Goal: Transaction & Acquisition: Book appointment/travel/reservation

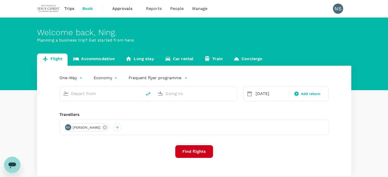
type input "Hong Kong Intl (HKG)"
type input "Singapore Changi (SIN)"
type input "Hong Kong Intl (HKG)"
type input "Singapore Changi (SIN)"
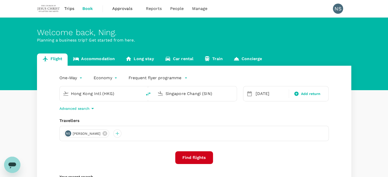
drag, startPoint x: 338, startPoint y: 1, endPoint x: 129, endPoint y: 95, distance: 230.0
click at [129, 95] on input "Hong Kong Intl (HKG)" at bounding box center [101, 94] width 60 height 8
click at [148, 94] on icon "delete" at bounding box center [148, 94] width 6 height 6
type input "Singapore Changi (SIN)"
click at [183, 93] on input "Hong Kong Intl (HKG)" at bounding box center [196, 94] width 60 height 8
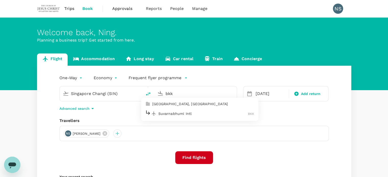
click at [186, 113] on p "Suvarnabhumi Intl" at bounding box center [204, 113] width 90 height 5
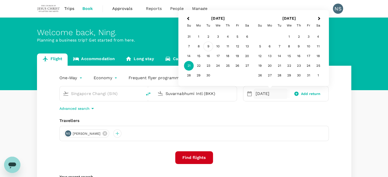
type input "Suvarnabhumi Intl (BKK)"
click at [208, 46] on div "9" at bounding box center [209, 47] width 10 height 10
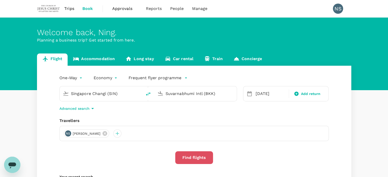
click at [197, 155] on button "Find flights" at bounding box center [194, 158] width 38 height 13
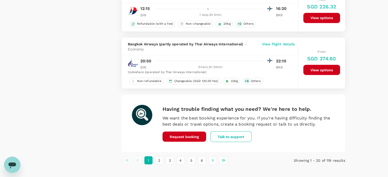
scroll to position [924, 0]
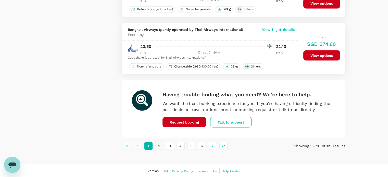
click at [160, 146] on button "2" at bounding box center [159, 146] width 8 height 8
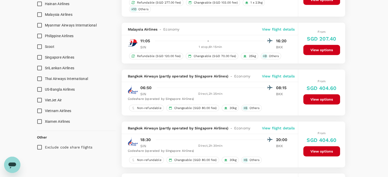
scroll to position [323, 0]
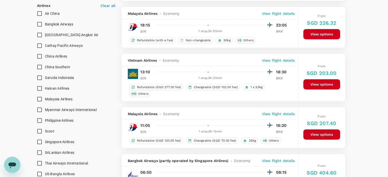
click at [60, 143] on span "Singapore Airlines" at bounding box center [60, 142] width 30 height 4
click at [45, 143] on input "Singapore Airlines" at bounding box center [39, 142] width 11 height 11
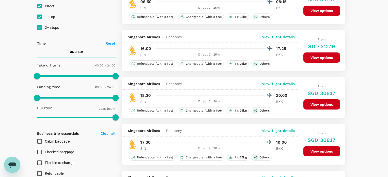
scroll to position [77, 0]
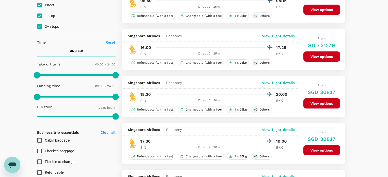
checkbox input "false"
checkbox input "true"
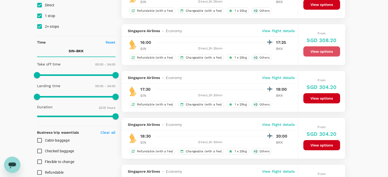
click at [320, 51] on button "View options" at bounding box center [322, 51] width 37 height 10
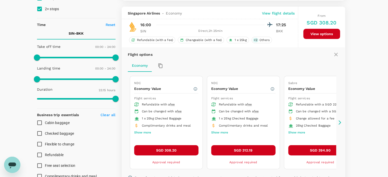
scroll to position [101, 0]
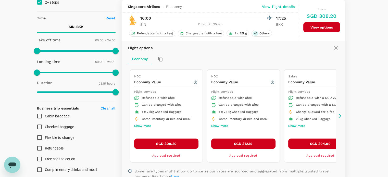
click at [340, 115] on icon at bounding box center [340, 116] width 3 height 4
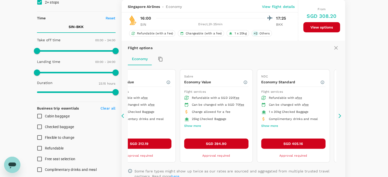
click at [340, 115] on icon at bounding box center [340, 116] width 3 height 4
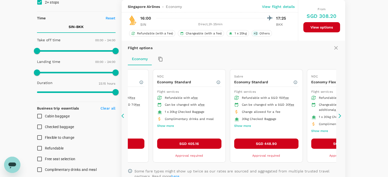
click at [340, 115] on icon at bounding box center [340, 116] width 3 height 4
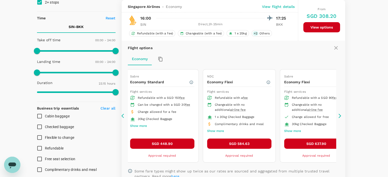
click at [122, 117] on icon at bounding box center [124, 116] width 5 height 5
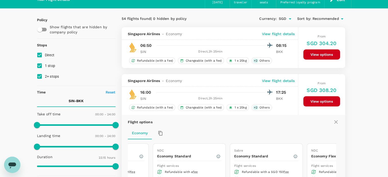
scroll to position [24, 0]
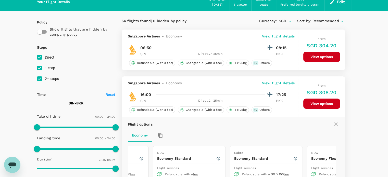
click at [279, 82] on p "View flight details" at bounding box center [278, 83] width 33 height 5
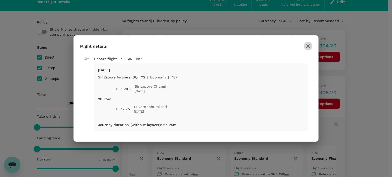
click at [308, 46] on icon "button" at bounding box center [308, 46] width 6 height 6
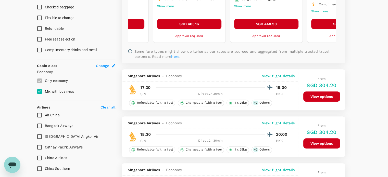
scroll to position [230, 0]
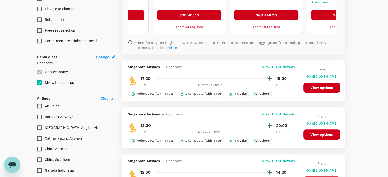
click at [274, 68] on p "View flight details" at bounding box center [278, 67] width 33 height 5
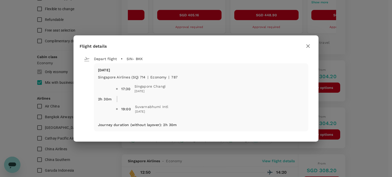
click at [307, 46] on icon "button" at bounding box center [308, 46] width 4 height 4
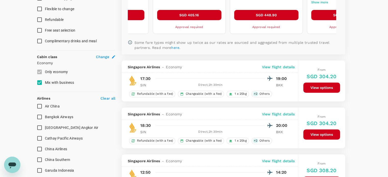
click at [321, 86] on button "View options" at bounding box center [322, 88] width 37 height 10
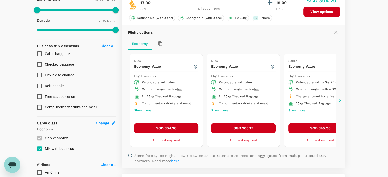
scroll to position [148, 0]
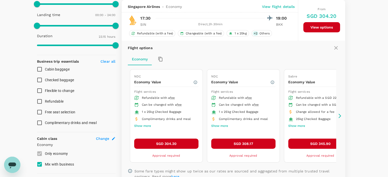
click at [339, 116] on icon at bounding box center [339, 116] width 5 height 5
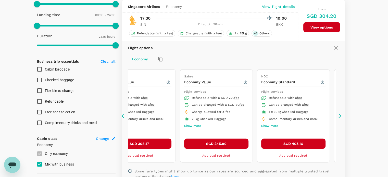
click at [339, 115] on icon at bounding box center [339, 116] width 5 height 5
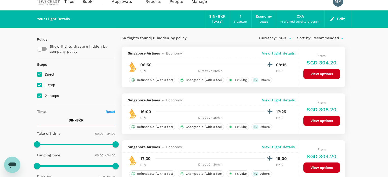
scroll to position [0, 0]
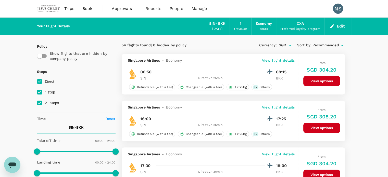
click at [335, 28] on button "Edit" at bounding box center [338, 26] width 18 height 8
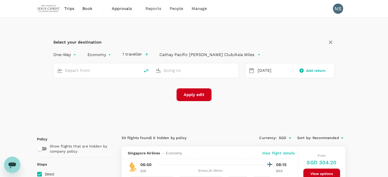
type input "Singapore Changi (SIN)"
type input "Suvarnabhumi Intl (BKK)"
click at [148, 70] on icon "delete" at bounding box center [146, 71] width 5 height 4
type input "Suvarnabhumi Intl (BKK)"
click at [197, 70] on input "Singapore Changi (SIN)" at bounding box center [196, 71] width 65 height 8
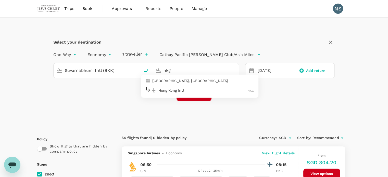
click at [202, 89] on p "Hong Kong Intl" at bounding box center [203, 90] width 89 height 5
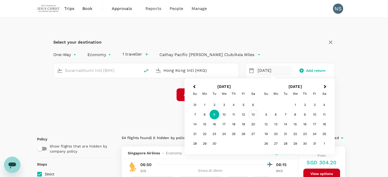
type input "Hong Kong Intl (HKG)"
click at [251, 116] on div "13" at bounding box center [253, 115] width 10 height 10
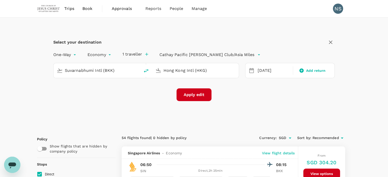
click at [192, 98] on button "Apply edit" at bounding box center [194, 95] width 35 height 13
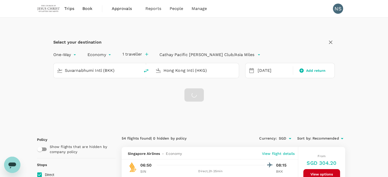
checkbox input "false"
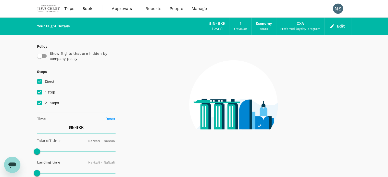
checkbox input "false"
type input "1440"
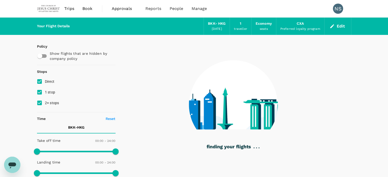
type input "1200"
checkbox input "true"
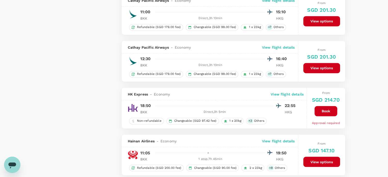
scroll to position [766, 0]
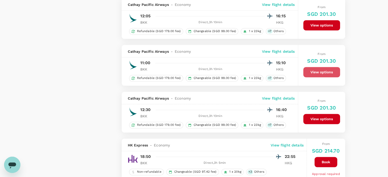
click at [322, 73] on button "View options" at bounding box center [322, 72] width 37 height 10
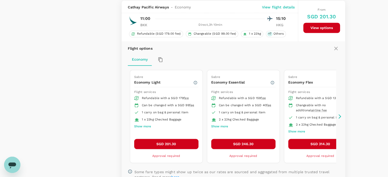
scroll to position [810, 0]
type input "2455"
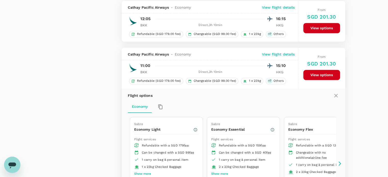
scroll to position [862, 0]
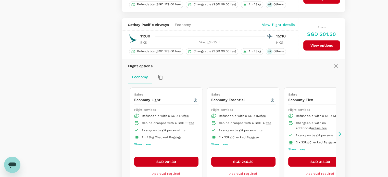
click at [283, 26] on p "View flight details" at bounding box center [278, 24] width 33 height 5
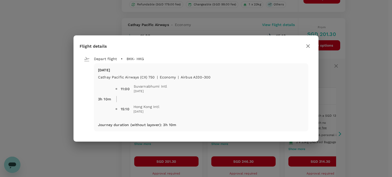
click at [309, 45] on icon "button" at bounding box center [308, 46] width 6 height 6
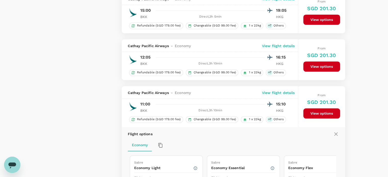
scroll to position [785, 0]
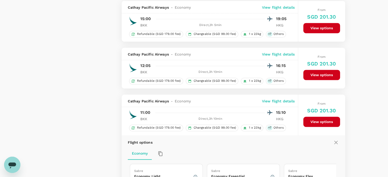
click at [289, 53] on p "View flight details" at bounding box center [278, 54] width 33 height 5
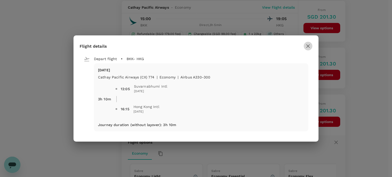
click at [308, 46] on icon "button" at bounding box center [308, 46] width 4 height 4
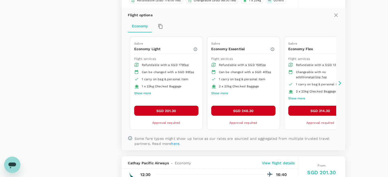
scroll to position [989, 0]
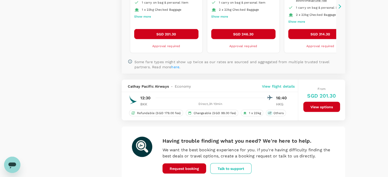
click at [282, 84] on p "View flight details" at bounding box center [278, 86] width 33 height 5
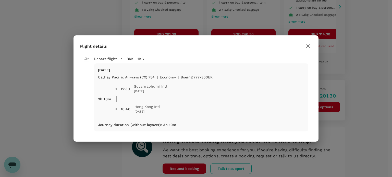
click at [306, 44] on icon "button" at bounding box center [308, 46] width 4 height 4
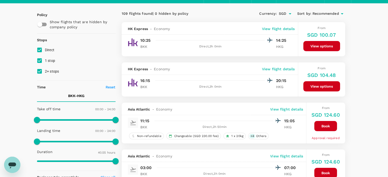
scroll to position [0, 0]
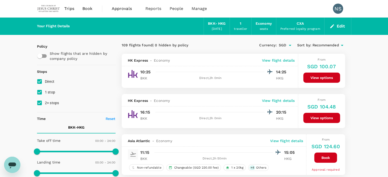
click at [340, 25] on button "Edit" at bounding box center [338, 26] width 18 height 8
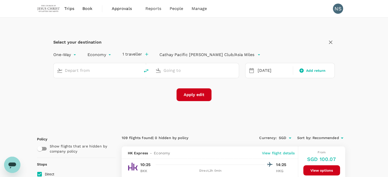
type input "Suvarnabhumi Intl (BKK)"
type input "Hong Kong Intl (HKG)"
click at [145, 70] on icon "delete" at bounding box center [146, 71] width 6 height 6
type input "Hong Kong Intl (HKG)"
click at [172, 70] on input "Suvarnabhumi Intl (BKK)" at bounding box center [196, 71] width 65 height 8
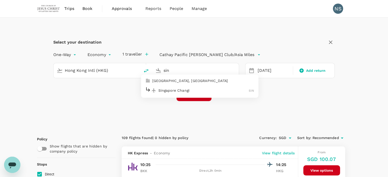
click at [184, 90] on p "Singapore Changi" at bounding box center [204, 90] width 91 height 5
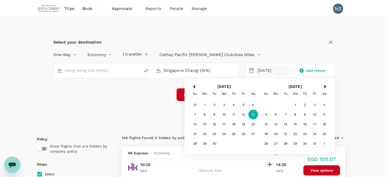
type input "Singapore Changi (SIN)"
click at [195, 132] on div "21" at bounding box center [195, 134] width 10 height 10
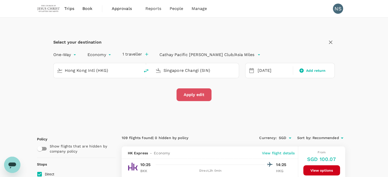
click at [197, 95] on button "Apply edit" at bounding box center [194, 95] width 35 height 13
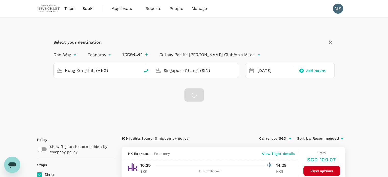
checkbox input "false"
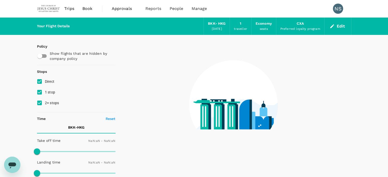
type input "1440"
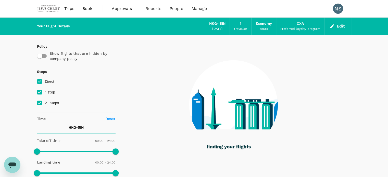
type input "1145"
checkbox input "true"
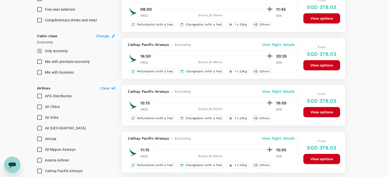
scroll to position [225, 0]
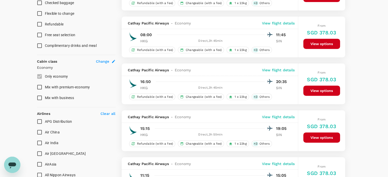
click at [288, 70] on p "View flight details" at bounding box center [278, 70] width 33 height 5
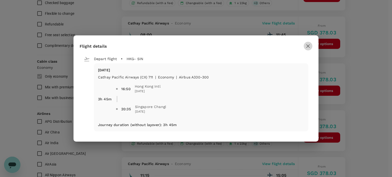
click at [307, 47] on icon "button" at bounding box center [308, 46] width 6 height 6
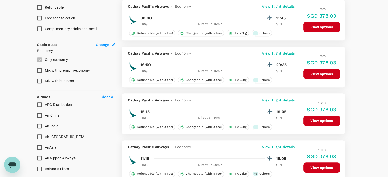
scroll to position [251, 0]
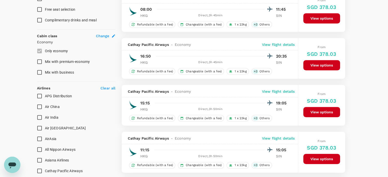
click at [280, 90] on p "View flight details" at bounding box center [278, 91] width 33 height 5
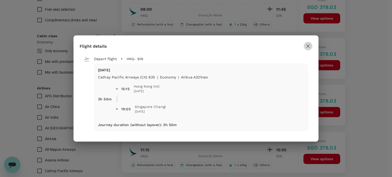
click at [308, 46] on icon "button" at bounding box center [308, 46] width 4 height 4
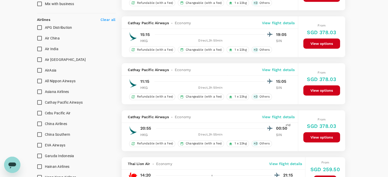
scroll to position [327, 0]
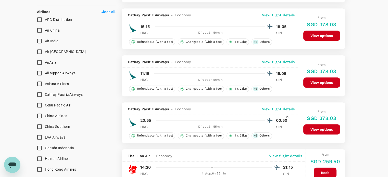
click at [279, 109] on p "View flight details" at bounding box center [278, 109] width 33 height 5
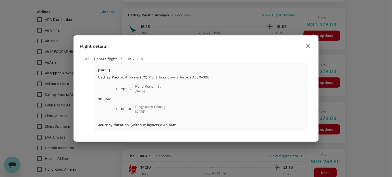
click at [307, 44] on icon "button" at bounding box center [308, 46] width 6 height 6
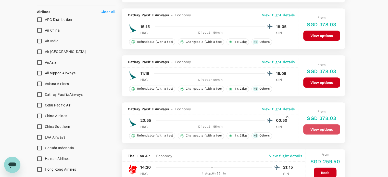
click at [318, 130] on button "View options" at bounding box center [322, 130] width 37 height 10
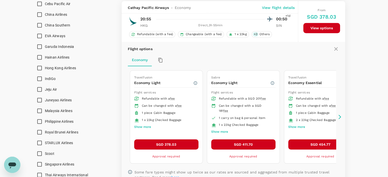
scroll to position [430, 0]
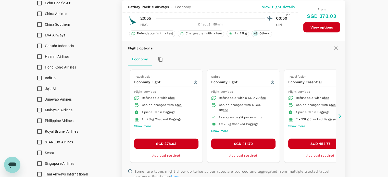
click at [338, 117] on icon at bounding box center [339, 116] width 5 height 5
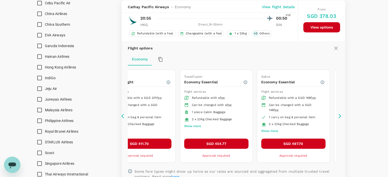
click at [338, 117] on icon at bounding box center [339, 116] width 5 height 5
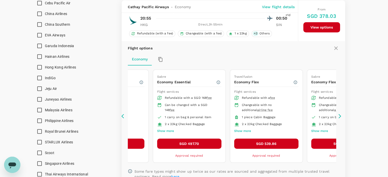
click at [122, 116] on icon at bounding box center [123, 116] width 3 height 4
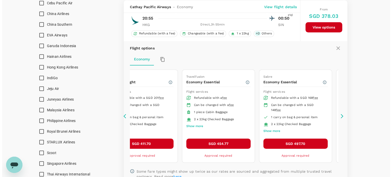
scroll to position [353, 0]
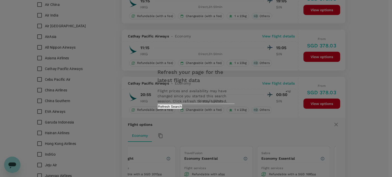
click at [182, 109] on button "Refresh Search" at bounding box center [170, 106] width 25 height 5
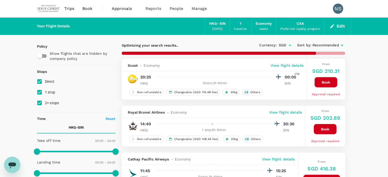
type input "1610"
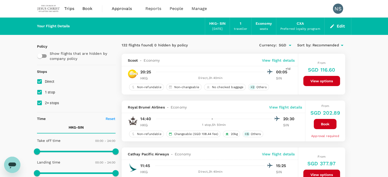
click at [339, 26] on button "Edit" at bounding box center [338, 26] width 18 height 8
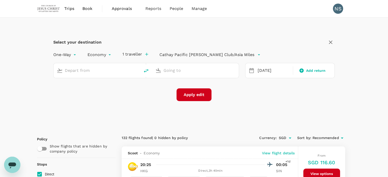
type input "Hong Kong Intl (HKG)"
type input "Singapore Changi (SIN)"
click at [148, 70] on icon "delete" at bounding box center [146, 71] width 5 height 4
type input "Singapore Changi (SIN)"
type input "Hong Kong Intl (HKG)"
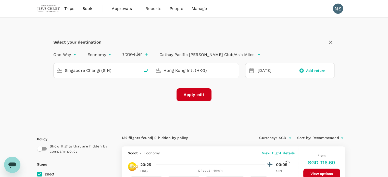
click at [122, 70] on input "Singapore Changi (SIN)" at bounding box center [97, 71] width 65 height 8
click at [90, 90] on p "Suvarnabhumi Intl" at bounding box center [105, 90] width 90 height 5
type input "Suvarnabhumi Intl (BKK)"
click at [267, 73] on div "[DATE]" at bounding box center [274, 71] width 36 height 10
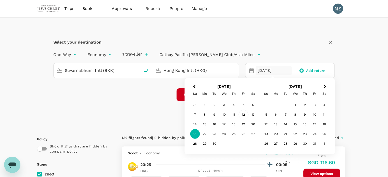
click at [247, 115] on div "12" at bounding box center [244, 115] width 10 height 10
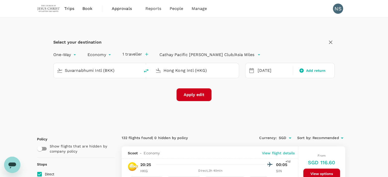
click at [195, 96] on button "Apply edit" at bounding box center [194, 95] width 35 height 13
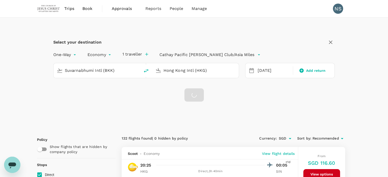
checkbox input "false"
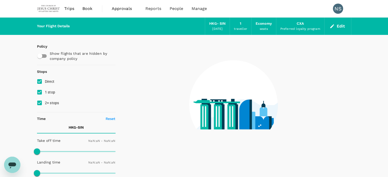
type input "1440"
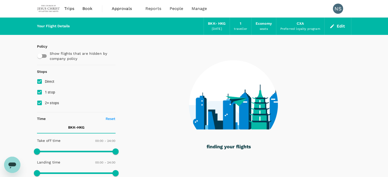
type input "1430"
checkbox input "true"
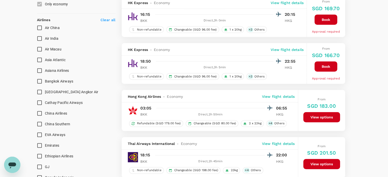
scroll to position [332, 0]
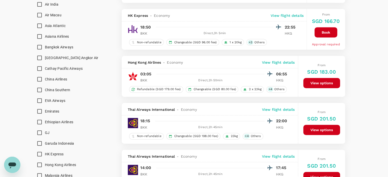
click at [42, 70] on input "Cathay Pacific Airways" at bounding box center [39, 68] width 11 height 11
checkbox input "true"
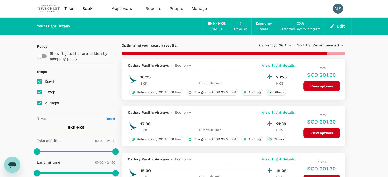
scroll to position [0, 0]
type input "1555"
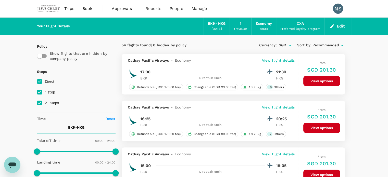
click at [39, 90] on input "1 stop" at bounding box center [39, 92] width 11 height 11
checkbox input "false"
click at [37, 99] on input "2+ stops" at bounding box center [39, 103] width 11 height 11
checkbox input "false"
click at [342, 27] on button "Edit" at bounding box center [338, 26] width 18 height 8
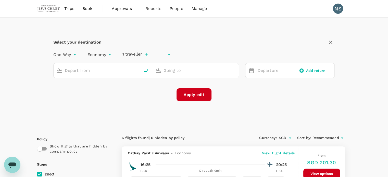
type input "undefined, undefined (any)"
type input "Suvarnabhumi Intl (BKK)"
type input "Hong Kong Intl (HKG)"
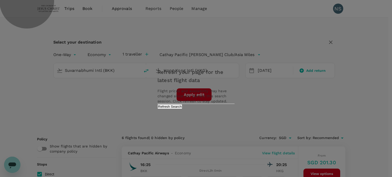
click at [182, 109] on button "Refresh Search" at bounding box center [170, 106] width 25 height 5
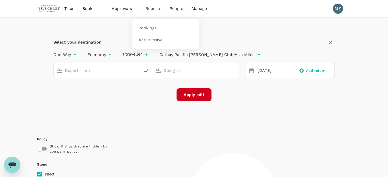
type input "Suvarnabhumi Intl (BKK)"
type input "Hong Kong Intl (HKG)"
type input "1430"
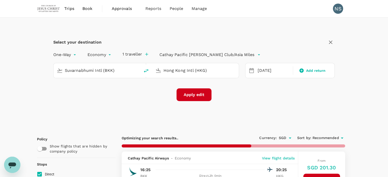
checkbox input "false"
checkbox input "true"
type input "1555"
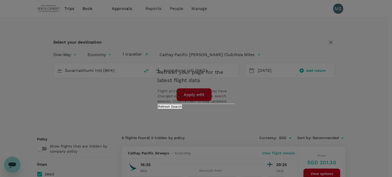
click at [182, 109] on button "Refresh Search" at bounding box center [170, 106] width 25 height 5
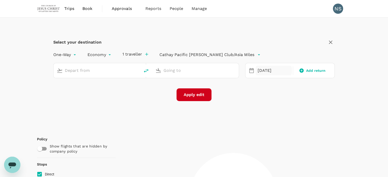
click at [275, 69] on div "[DATE]" at bounding box center [274, 71] width 36 height 10
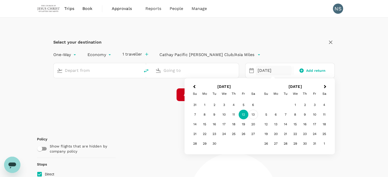
type input "Suvarnabhumi Intl (BKK)"
type input "Hong Kong Intl (HKG)"
click at [251, 113] on div "13" at bounding box center [253, 115] width 10 height 10
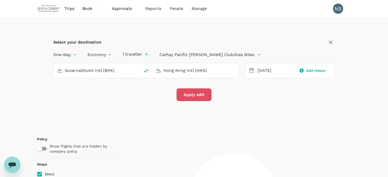
click at [193, 94] on button "Apply edit" at bounding box center [194, 95] width 35 height 13
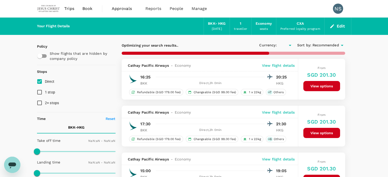
checkbox input "true"
type input "SGD"
type input "1440"
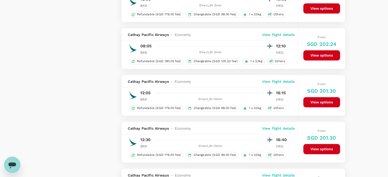
scroll to position [765, 0]
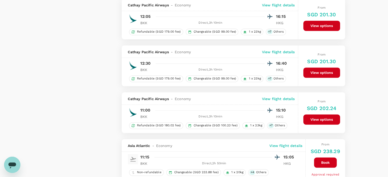
click at [317, 115] on button "View options" at bounding box center [322, 120] width 37 height 10
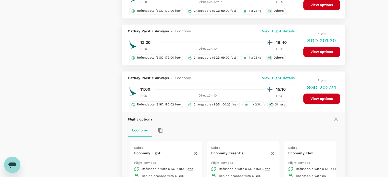
scroll to position [857, 0]
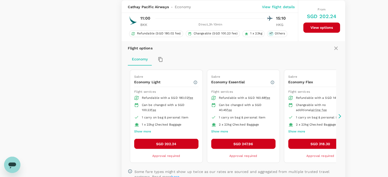
type input "2455"
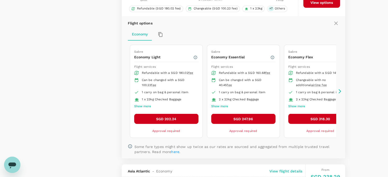
click at [341, 92] on icon at bounding box center [339, 91] width 5 height 5
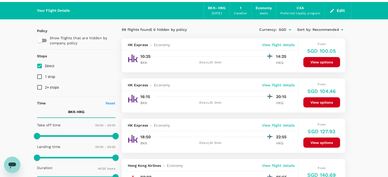
scroll to position [0, 0]
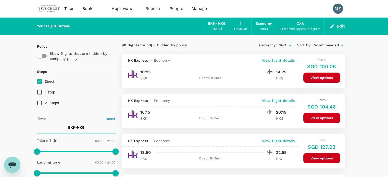
click at [336, 28] on button "Edit" at bounding box center [338, 26] width 18 height 8
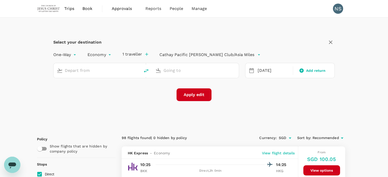
type input "Suvarnabhumi Intl (BKK)"
type input "Hong Kong Intl (HKG)"
click at [113, 68] on input "Suvarnabhumi Intl (BKK)" at bounding box center [97, 71] width 65 height 8
click at [147, 71] on icon "delete" at bounding box center [146, 71] width 5 height 4
type input "Hong Kong Intl (HKG)"
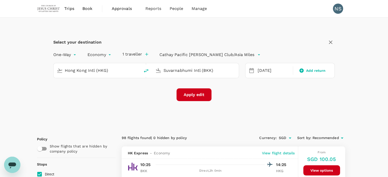
click at [207, 69] on input "Suvarnabhumi Intl (BKK)" at bounding box center [196, 71] width 65 height 8
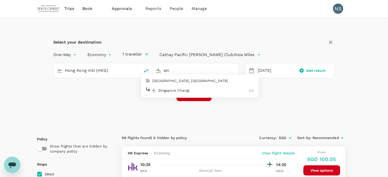
click at [200, 81] on p "[GEOGRAPHIC_DATA], [GEOGRAPHIC_DATA]" at bounding box center [203, 80] width 102 height 5
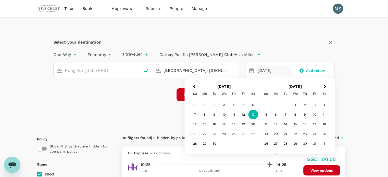
type input "[GEOGRAPHIC_DATA], [GEOGRAPHIC_DATA] (any)"
click at [193, 135] on div "21" at bounding box center [195, 134] width 10 height 10
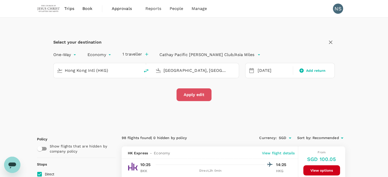
click at [195, 94] on button "Apply edit" at bounding box center [194, 95] width 35 height 13
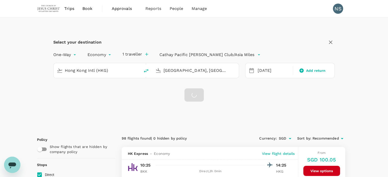
checkbox input "false"
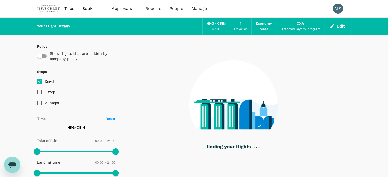
type input "1285"
checkbox input "true"
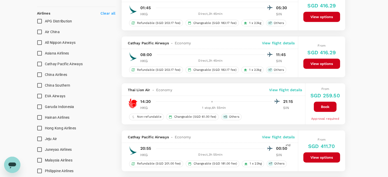
scroll to position [332, 0]
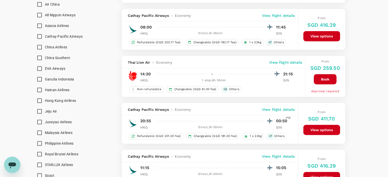
click at [318, 128] on button "View options" at bounding box center [322, 130] width 37 height 10
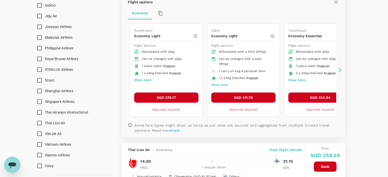
scroll to position [502, 0]
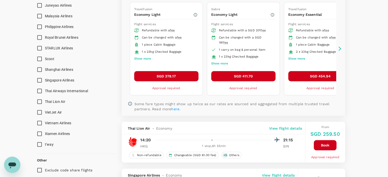
click at [340, 49] on icon at bounding box center [340, 48] width 3 height 4
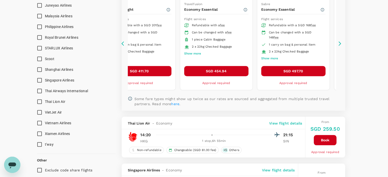
click at [122, 43] on icon at bounding box center [124, 43] width 5 height 5
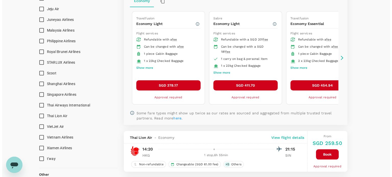
scroll to position [451, 0]
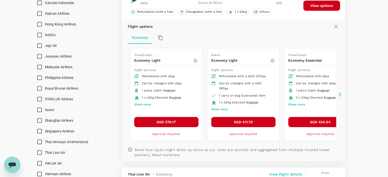
click at [340, 94] on icon at bounding box center [340, 94] width 3 height 4
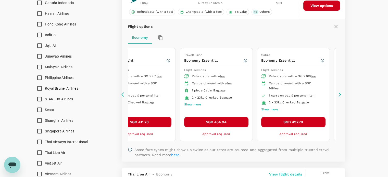
click at [340, 94] on icon at bounding box center [339, 94] width 5 height 5
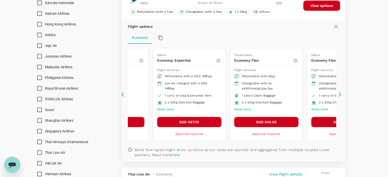
click at [122, 93] on icon at bounding box center [124, 94] width 5 height 5
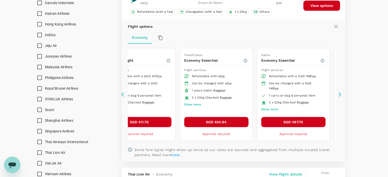
click at [122, 93] on icon at bounding box center [124, 94] width 5 height 5
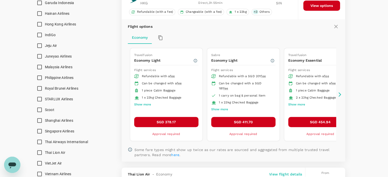
click at [340, 94] on icon at bounding box center [339, 94] width 5 height 5
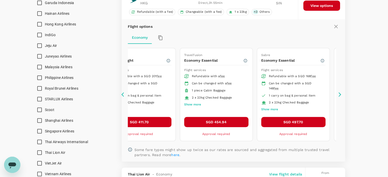
click at [340, 93] on icon at bounding box center [339, 94] width 5 height 5
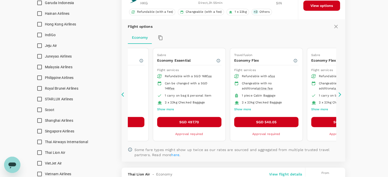
click at [341, 95] on icon at bounding box center [339, 94] width 5 height 5
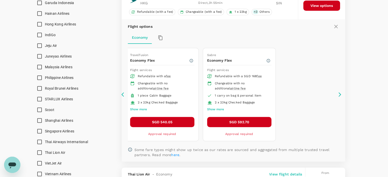
click at [125, 94] on icon at bounding box center [124, 94] width 5 height 5
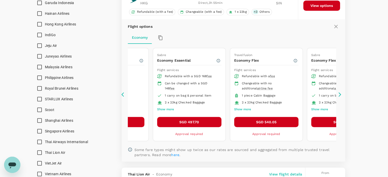
click at [125, 94] on icon at bounding box center [124, 94] width 5 height 5
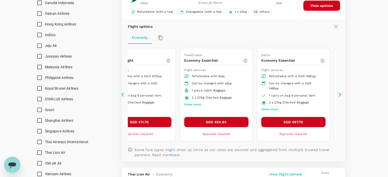
click at [122, 93] on icon at bounding box center [124, 94] width 5 height 5
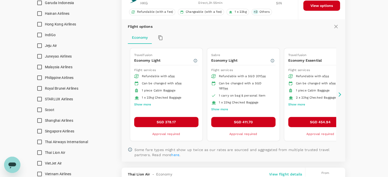
click at [122, 93] on icon at bounding box center [124, 94] width 5 height 5
click at [339, 93] on icon at bounding box center [339, 94] width 5 height 5
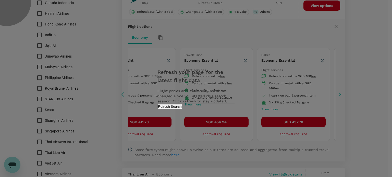
click at [182, 109] on button "Refresh Search" at bounding box center [170, 106] width 25 height 5
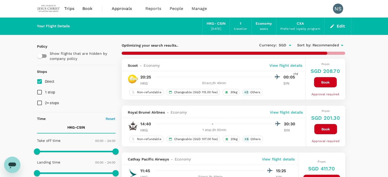
type input "1610"
